Goal: Information Seeking & Learning: Learn about a topic

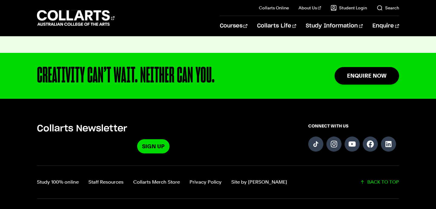
scroll to position [1605, 0]
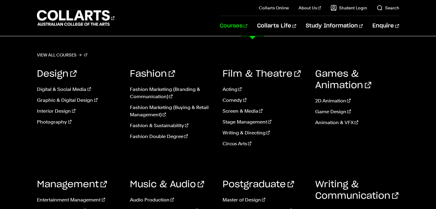
click at [247, 27] on link "Courses" at bounding box center [234, 26] width 28 height 20
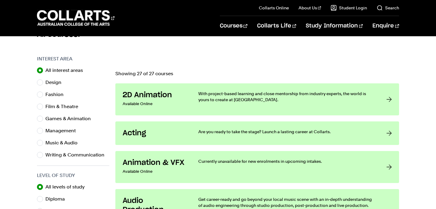
scroll to position [176, 0]
click at [40, 154] on input "Writing & Communication" at bounding box center [40, 155] width 6 height 6
radio input "true"
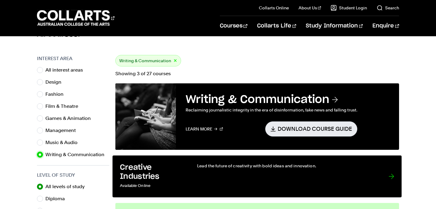
scroll to position [262, 0]
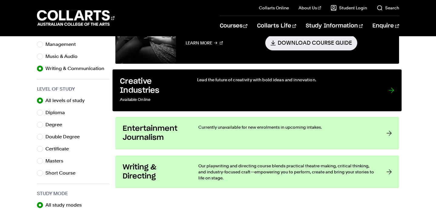
click at [190, 84] on link "Creative Industries Available Online Lead the future of creativity with bold id…" at bounding box center [257, 91] width 289 height 42
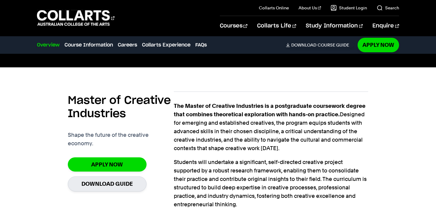
scroll to position [151, 0]
